Goal: Transaction & Acquisition: Subscribe to service/newsletter

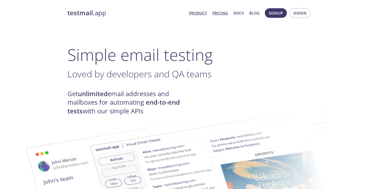
click at [223, 13] on link "Pricing" at bounding box center [220, 13] width 16 height 7
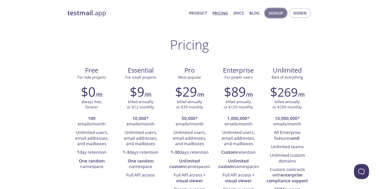
click at [279, 16] on span "Signup" at bounding box center [276, 13] width 14 height 7
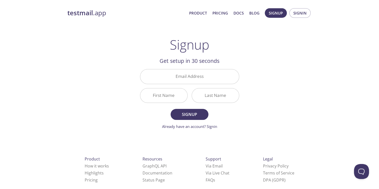
click at [254, 58] on div "testmail .app Product Pricing Docs Blog Signup Signin Signup Get setup in 30 se…" at bounding box center [189, 120] width 256 height 230
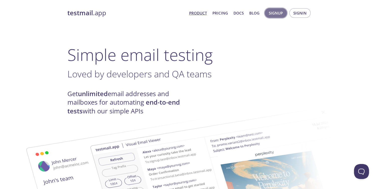
click at [279, 12] on span "Signup" at bounding box center [276, 13] width 14 height 7
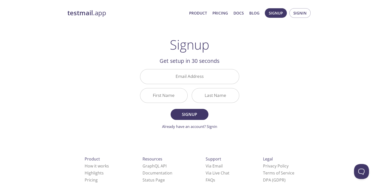
click at [257, 71] on div "testmail .app Product Pricing Docs Blog Signup Signin Signup Get setup in 30 se…" at bounding box center [189, 120] width 256 height 230
click at [200, 127] on link "Already have an account? Signin" at bounding box center [189, 126] width 55 height 5
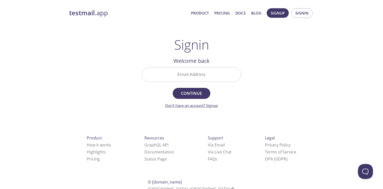
click at [206, 103] on link "Don't have an account? Signup" at bounding box center [191, 105] width 53 height 5
